Goal: Ask a question

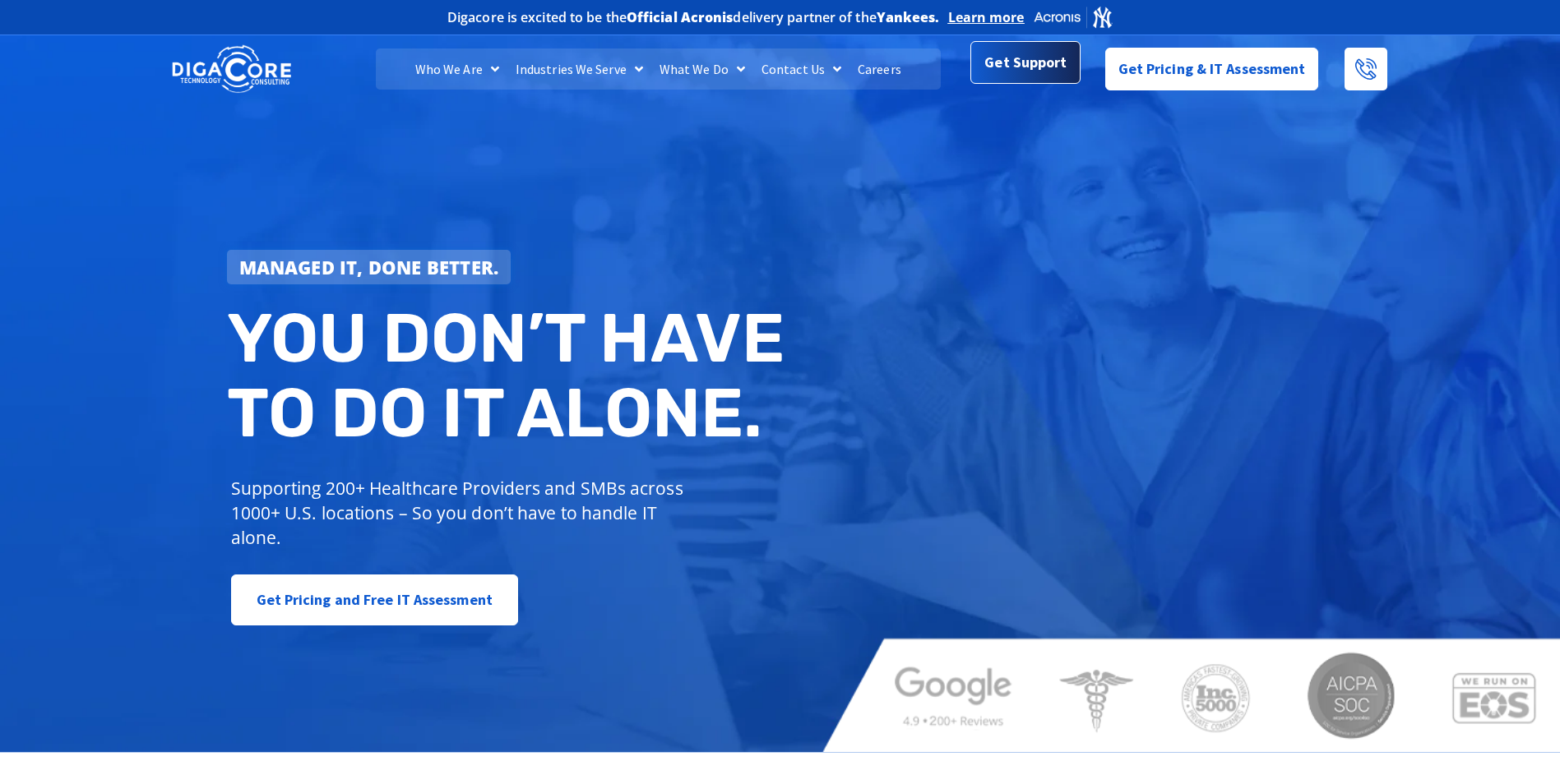
click at [1045, 67] on span "Get Support" at bounding box center [1025, 62] width 82 height 33
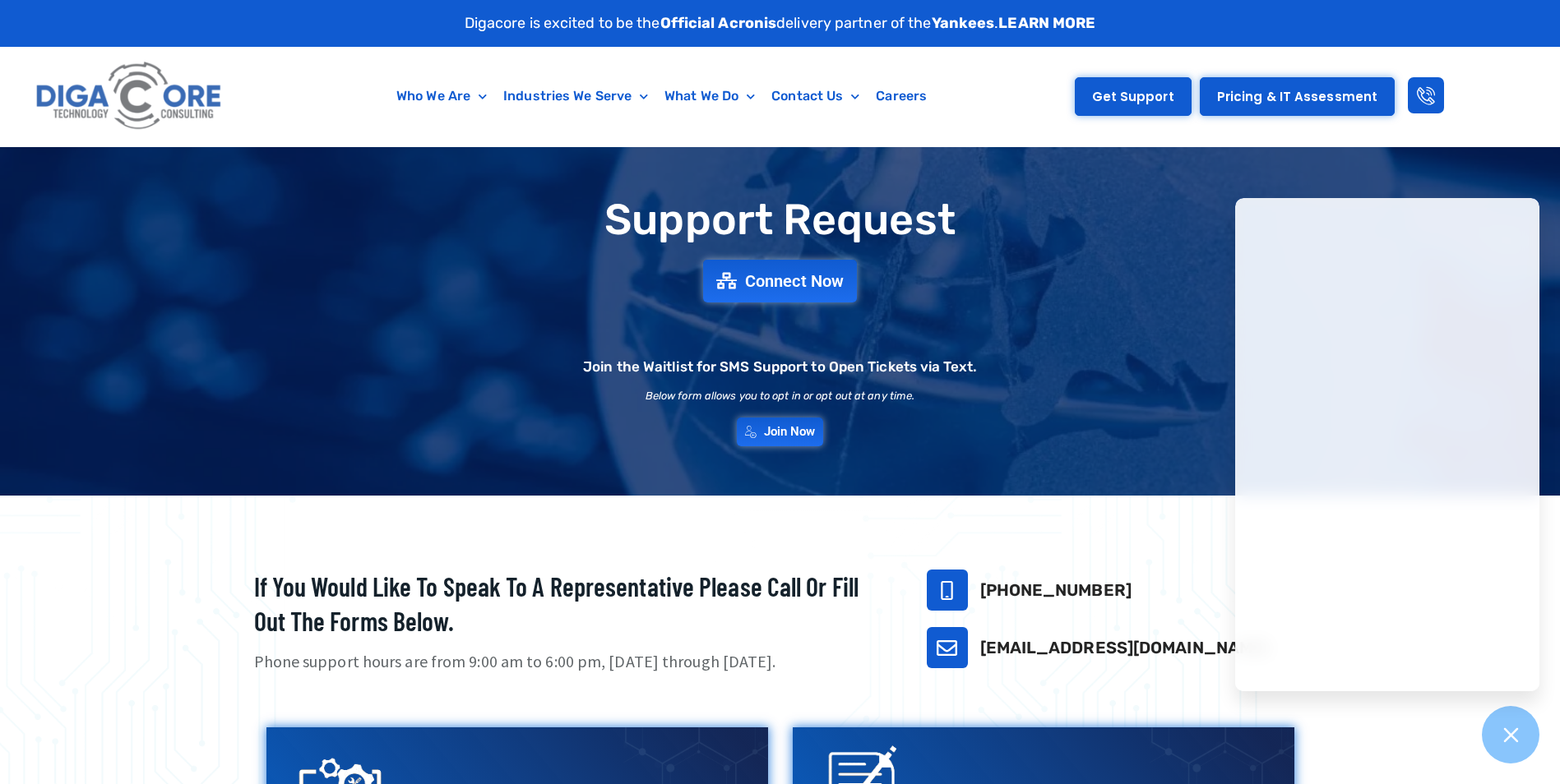
click at [1138, 98] on span "Get Support" at bounding box center [1132, 97] width 82 height 12
click at [809, 285] on span "Connect Now" at bounding box center [795, 281] width 108 height 18
